Goal: Find specific page/section: Find specific page/section

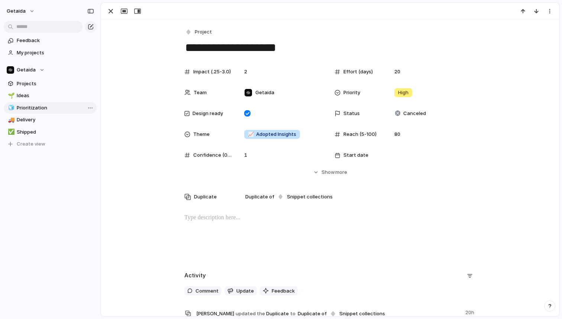
click at [30, 107] on span "Prioritization" at bounding box center [55, 107] width 77 height 7
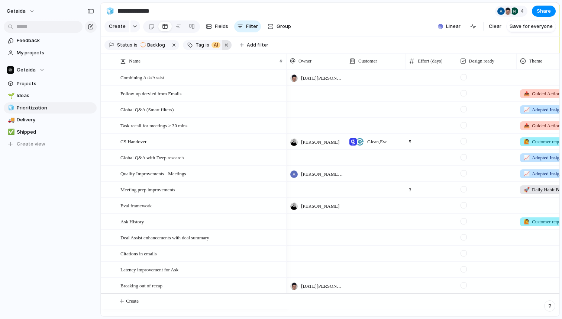
click at [222, 45] on button "button" at bounding box center [227, 45] width 10 height 10
